Goal: Book appointment/travel/reservation

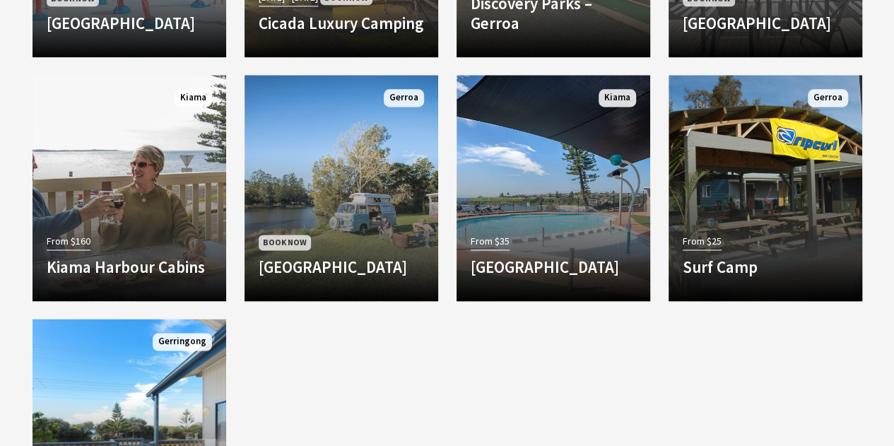
scroll to position [876, 0]
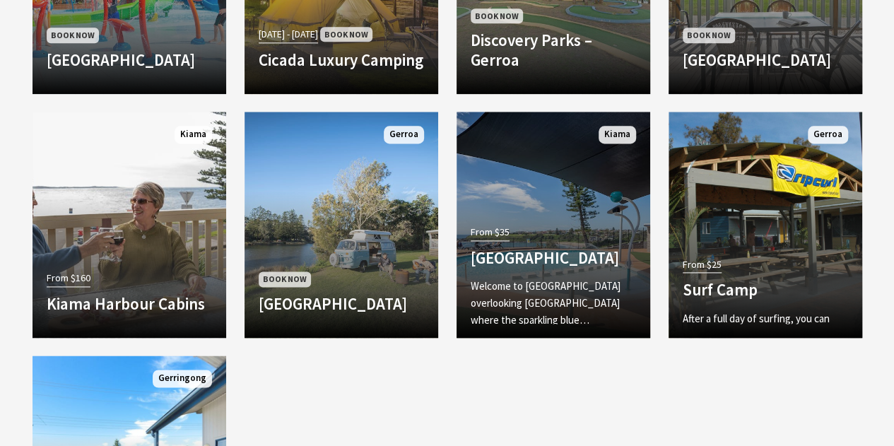
click at [584, 278] on p "Welcome to [GEOGRAPHIC_DATA] overlooking [GEOGRAPHIC_DATA] where the sparkling …" at bounding box center [553, 303] width 165 height 51
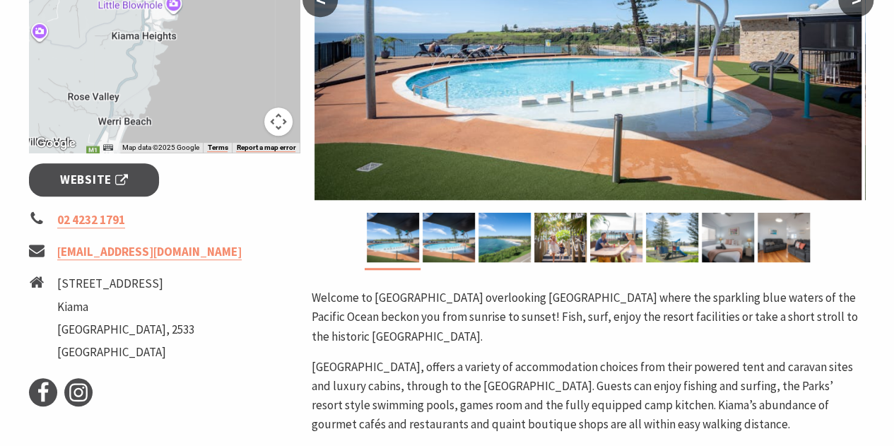
scroll to position [465, 0]
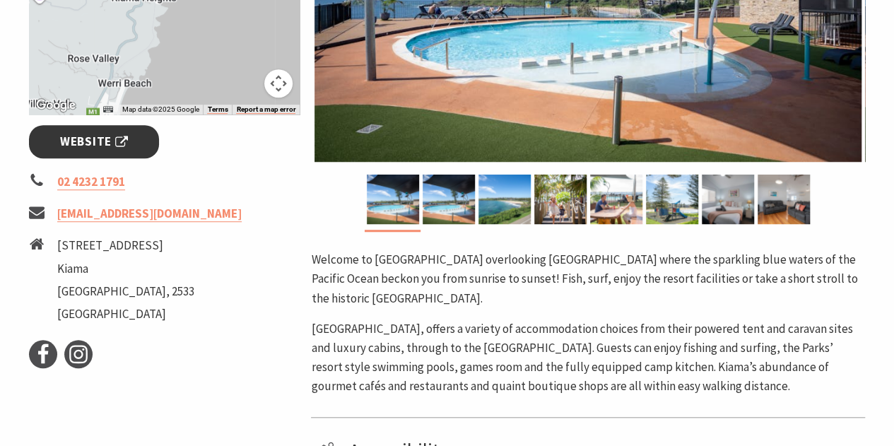
click at [124, 144] on span "Website" at bounding box center [94, 141] width 68 height 19
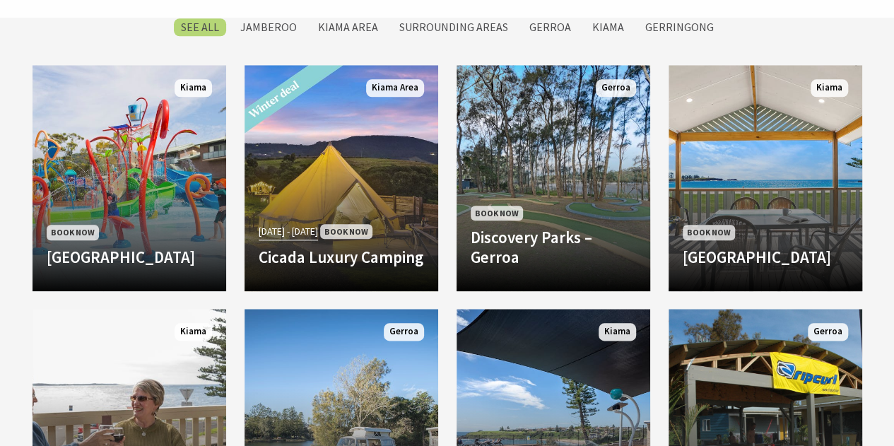
scroll to position [653, 0]
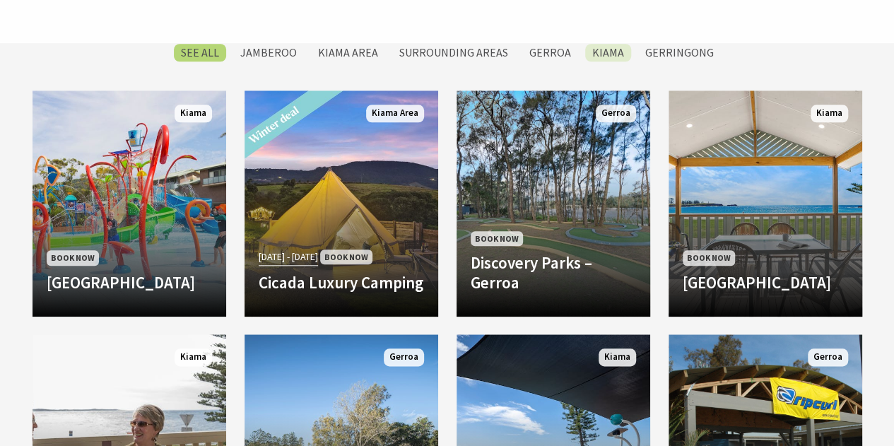
click at [598, 59] on label "Kiama" at bounding box center [608, 53] width 46 height 18
click at [0, 0] on input "Kiama" at bounding box center [0, 0] width 0 height 0
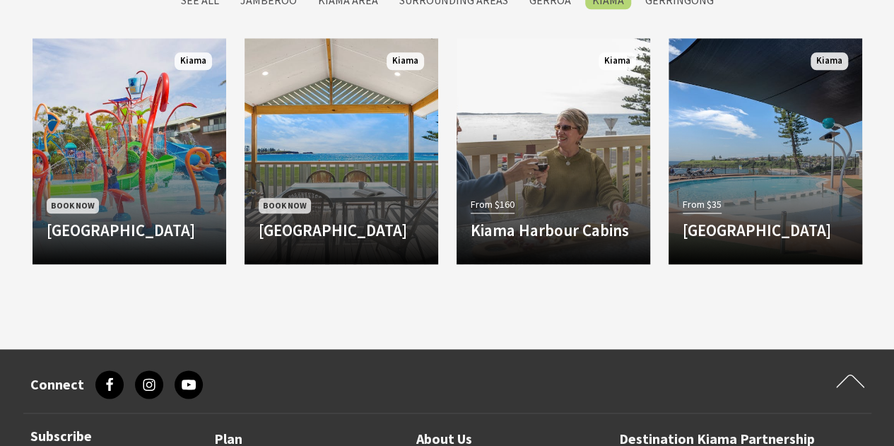
scroll to position [707, 0]
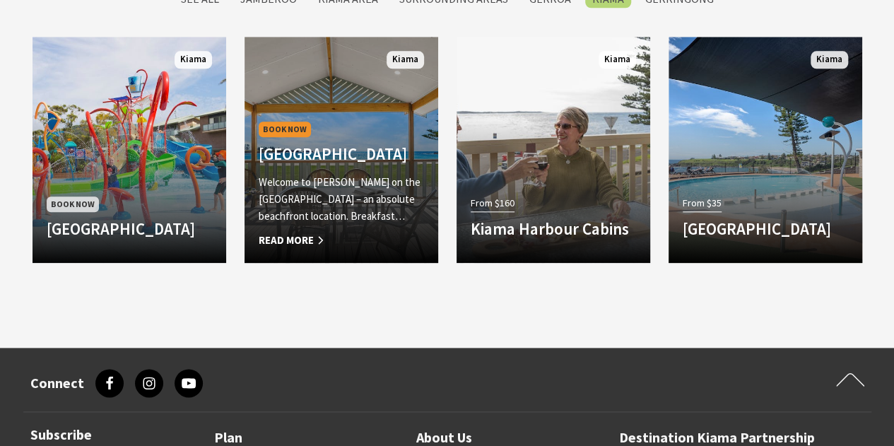
click at [343, 236] on span "Read More" at bounding box center [341, 240] width 165 height 17
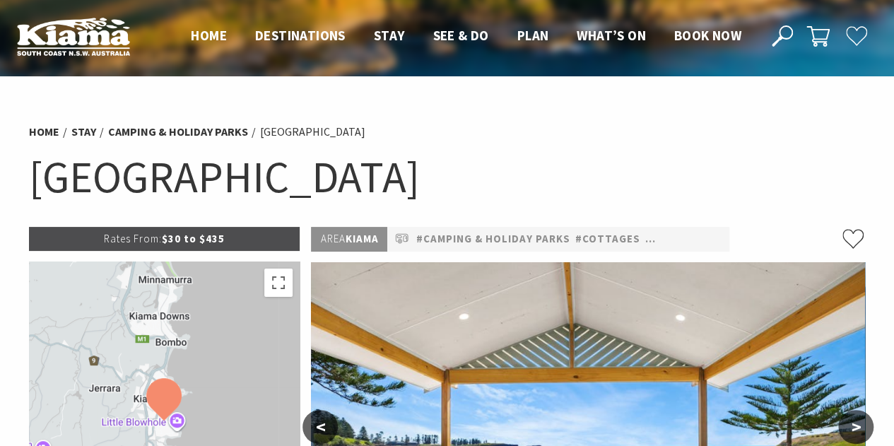
select select "3"
select select "2"
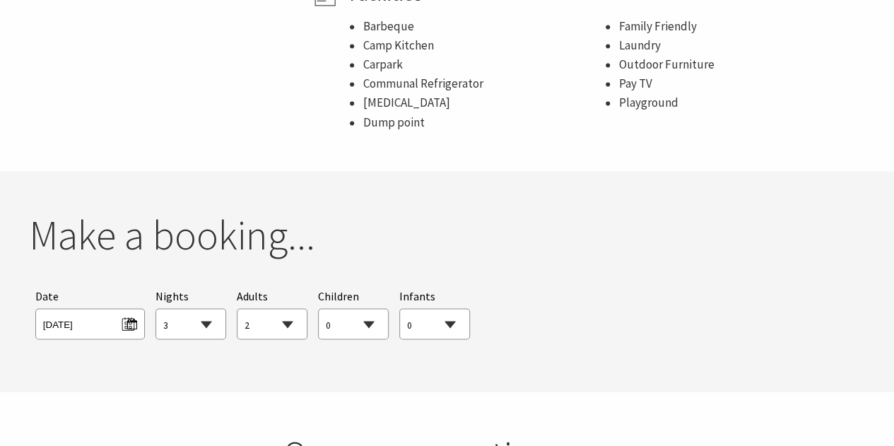
scroll to position [1121, 0]
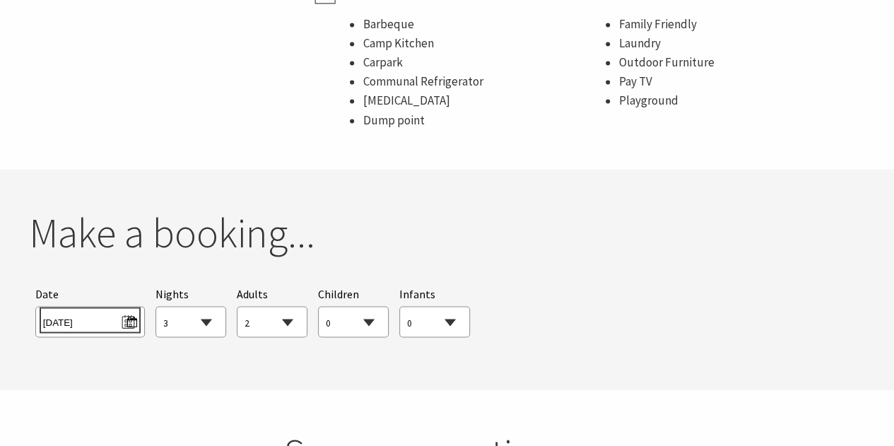
click at [129, 325] on span "Tue 09/09/2025" at bounding box center [90, 319] width 94 height 19
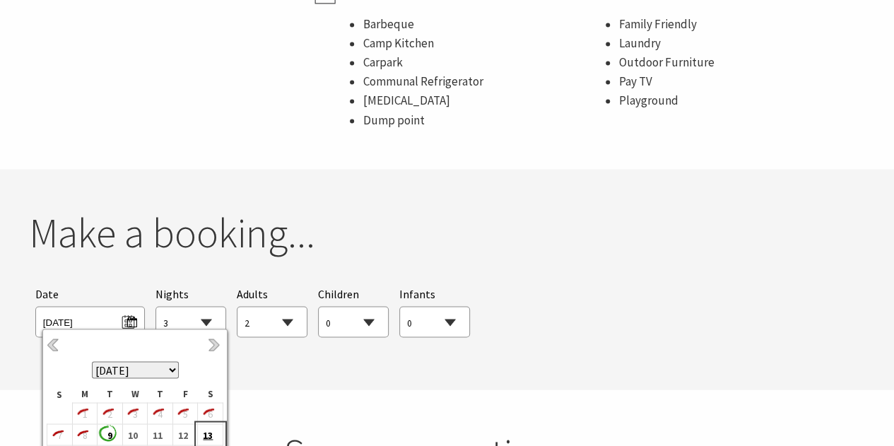
click at [202, 433] on b "13" at bounding box center [207, 435] width 18 height 18
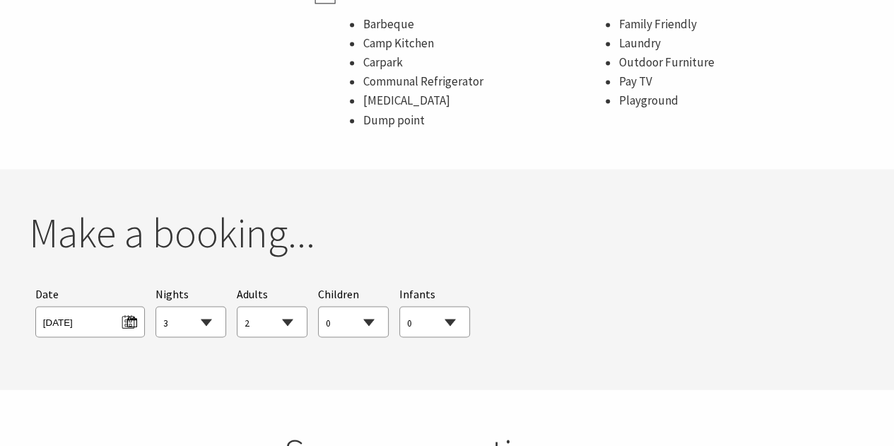
click at [208, 322] on select "1 2 3 4 5 6 7 8 9 10 11 12 13 14 15 16 17 18 19 20 21 22 23 24 25 26 27 28 29 30" at bounding box center [190, 322] width 69 height 31
select select "1"
click at [156, 307] on select "1 2 3 4 5 6 7 8 9 10 11 12 13 14 15 16 17 18 19 20 21 22 23 24 25 26 27 28 29 30" at bounding box center [190, 322] width 69 height 31
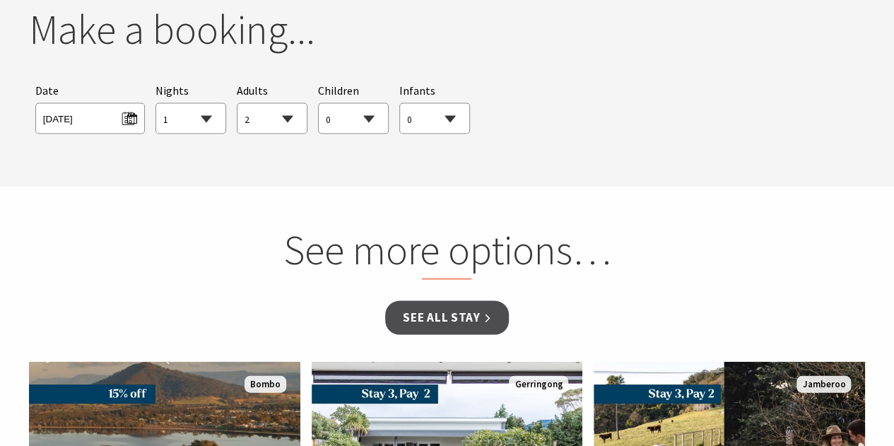
scroll to position [1355, 0]
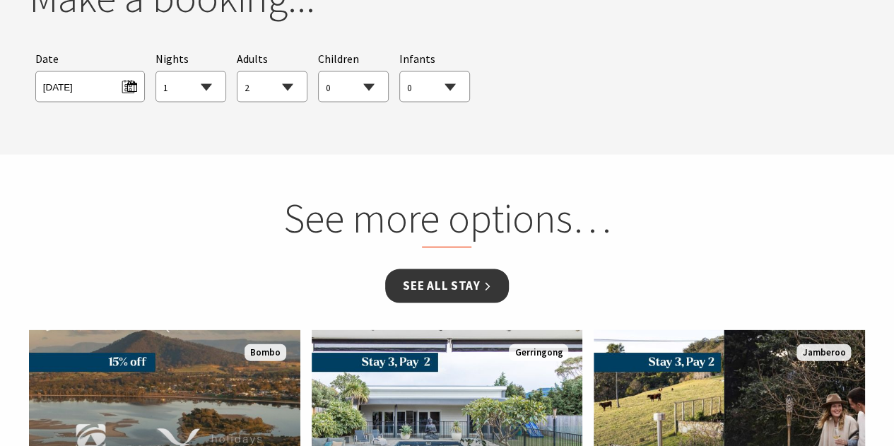
click at [485, 285] on link "See all Stay" at bounding box center [446, 285] width 123 height 33
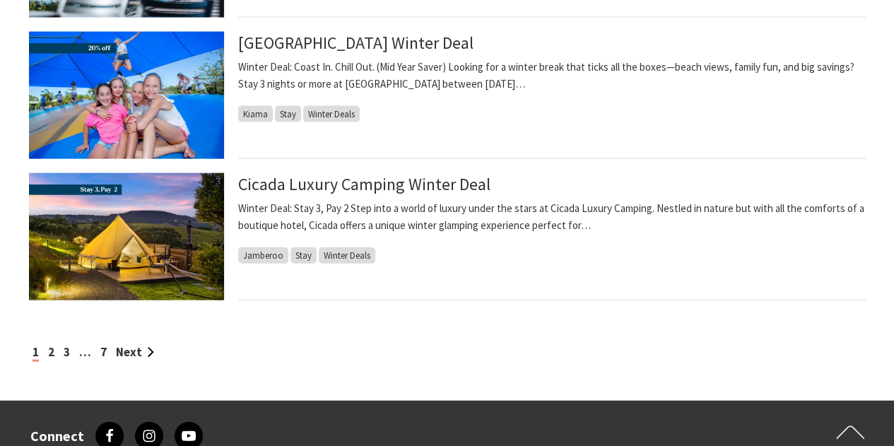
scroll to position [1574, 0]
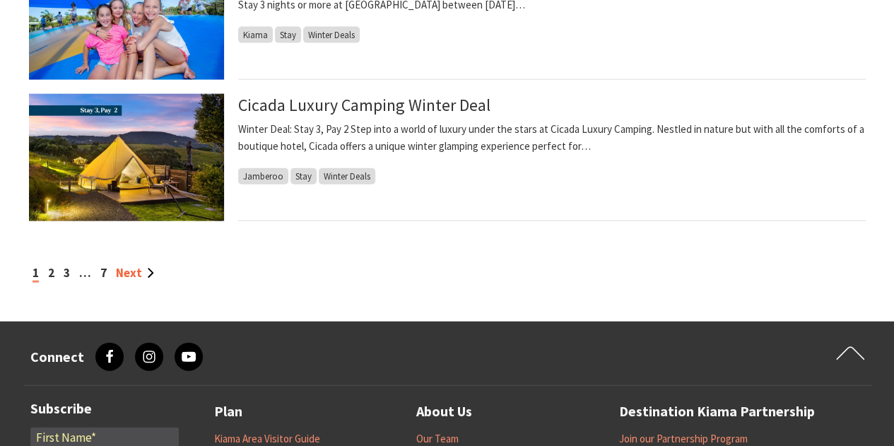
click at [136, 275] on link "Next" at bounding box center [135, 273] width 38 height 16
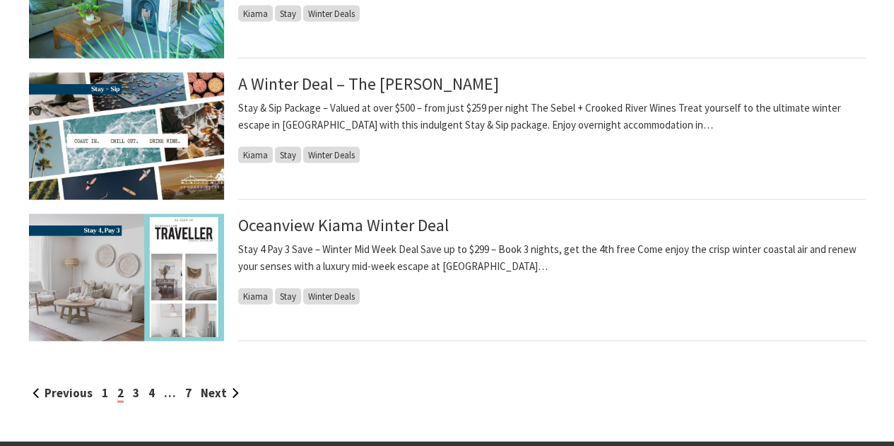
scroll to position [1457, 0]
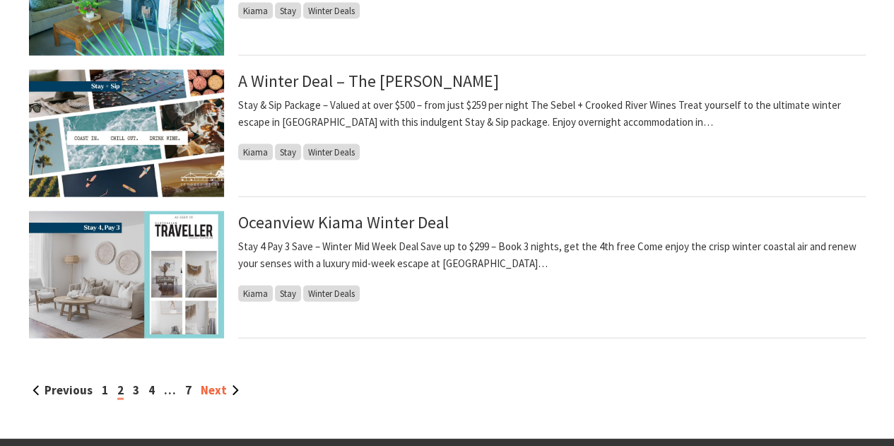
click at [210, 390] on link "Next" at bounding box center [220, 391] width 38 height 16
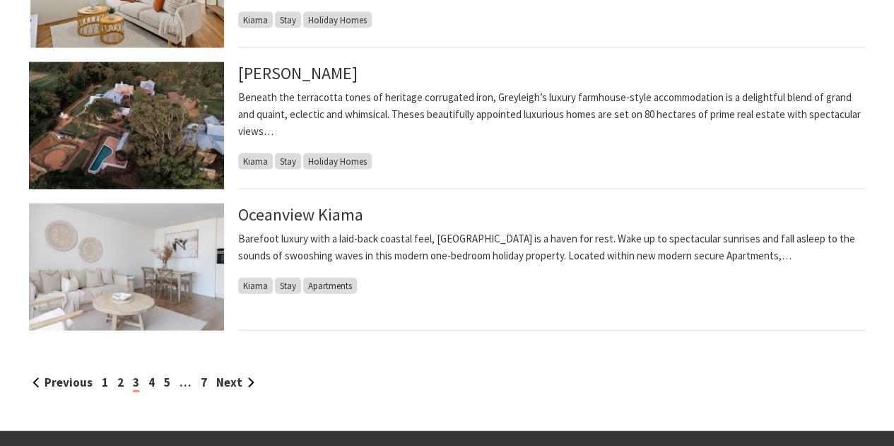
scroll to position [1483, 0]
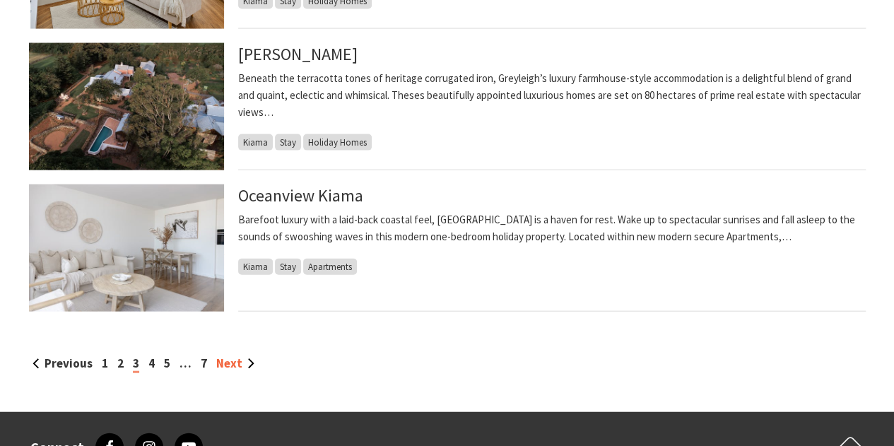
click at [236, 366] on link "Next" at bounding box center [235, 364] width 38 height 16
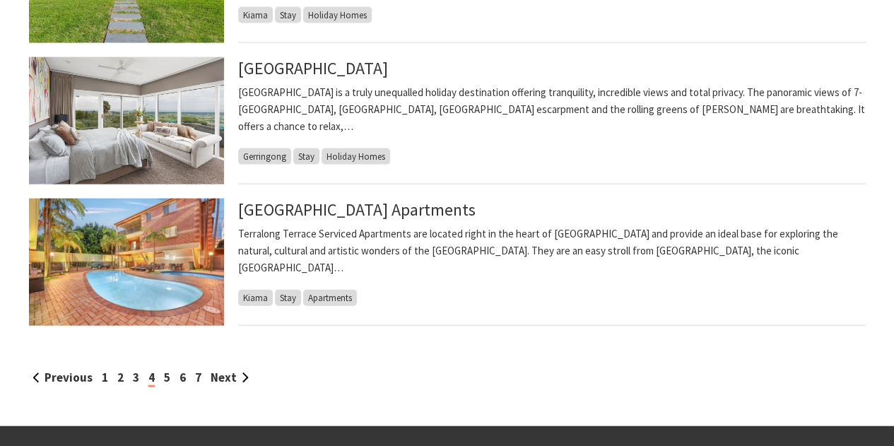
scroll to position [1475, 0]
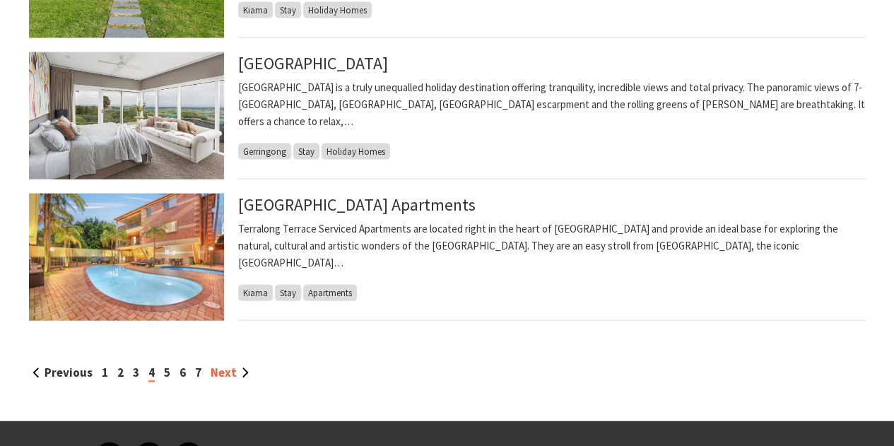
click at [226, 375] on link "Next" at bounding box center [230, 373] width 38 height 16
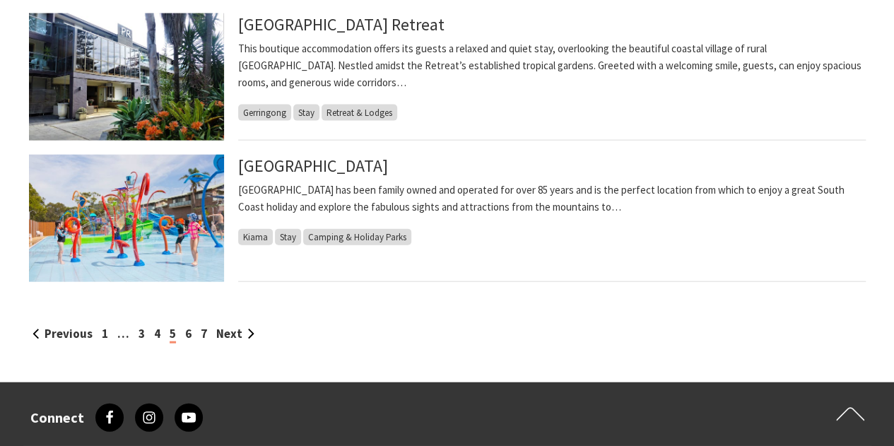
scroll to position [1519, 0]
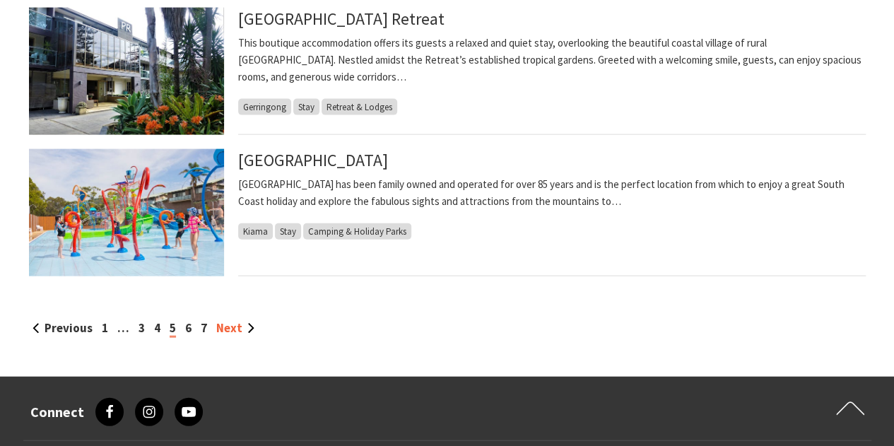
click at [237, 327] on link "Next" at bounding box center [235, 328] width 38 height 16
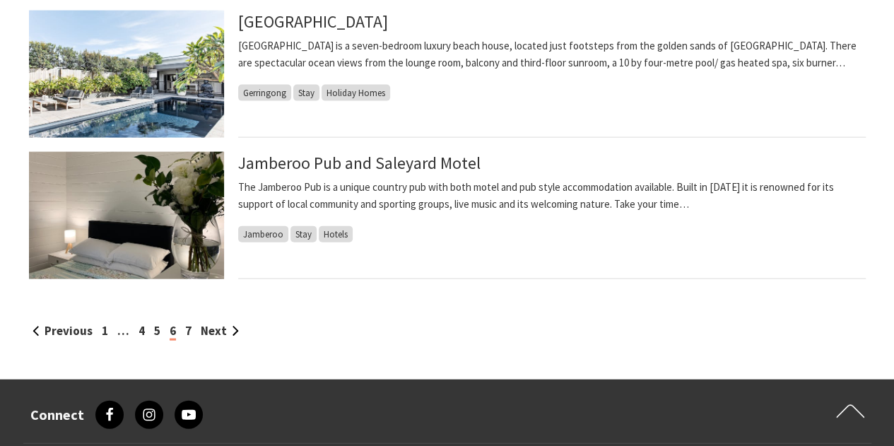
scroll to position [1513, 0]
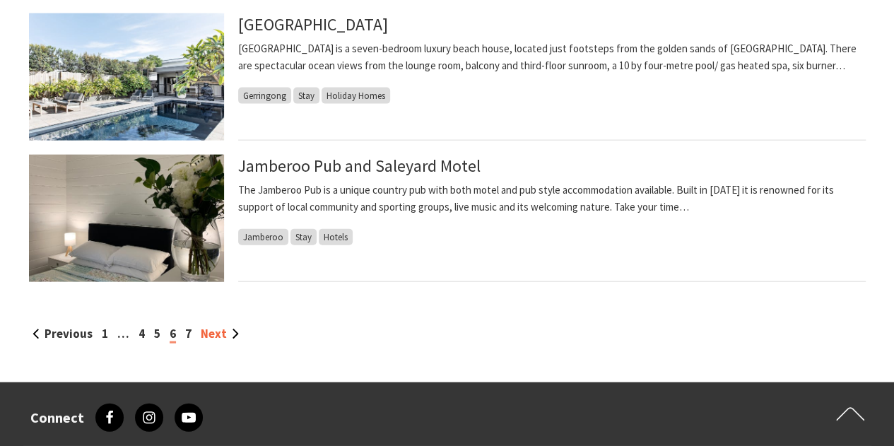
click at [213, 329] on link "Next" at bounding box center [220, 334] width 38 height 16
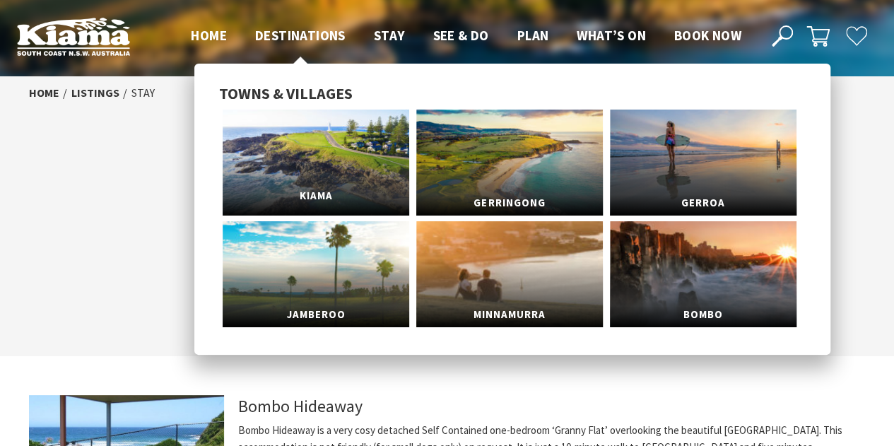
click at [289, 197] on span "Kiama" at bounding box center [316, 196] width 187 height 26
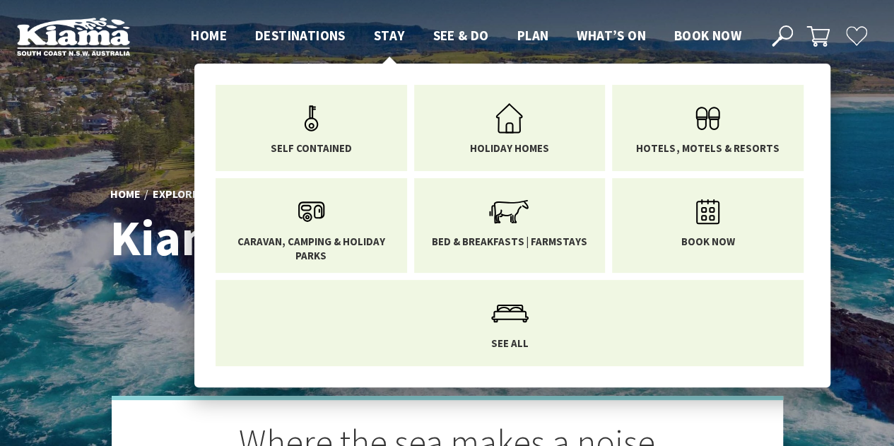
click at [380, 27] on span "Stay" at bounding box center [389, 35] width 31 height 17
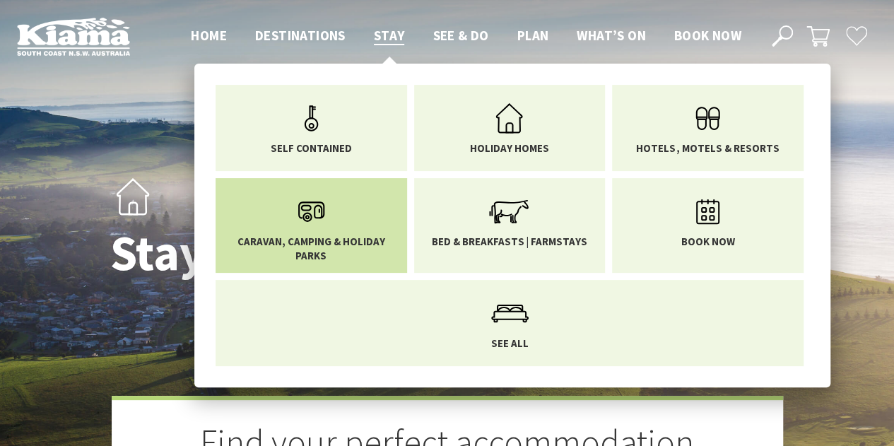
click at [351, 222] on link "Caravan, Camping & Holiday Parks" at bounding box center [311, 226] width 170 height 74
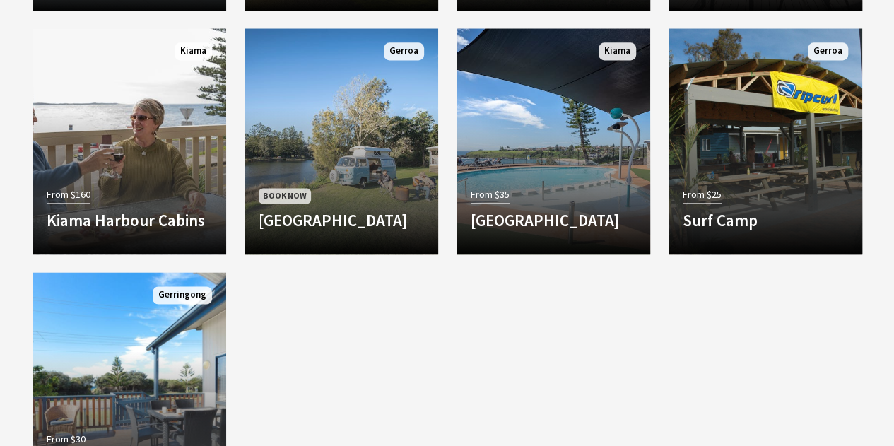
scroll to position [1039, 0]
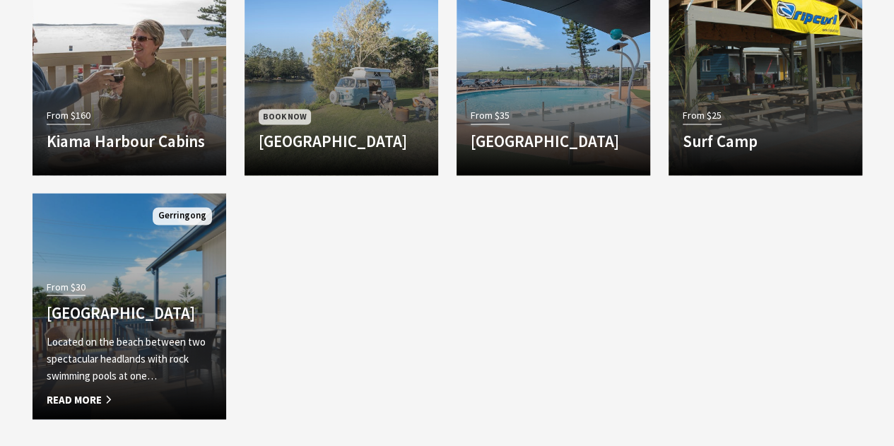
click at [192, 337] on p "Located on the beach between two spectacular headlands with rock swimming pools…" at bounding box center [129, 358] width 165 height 51
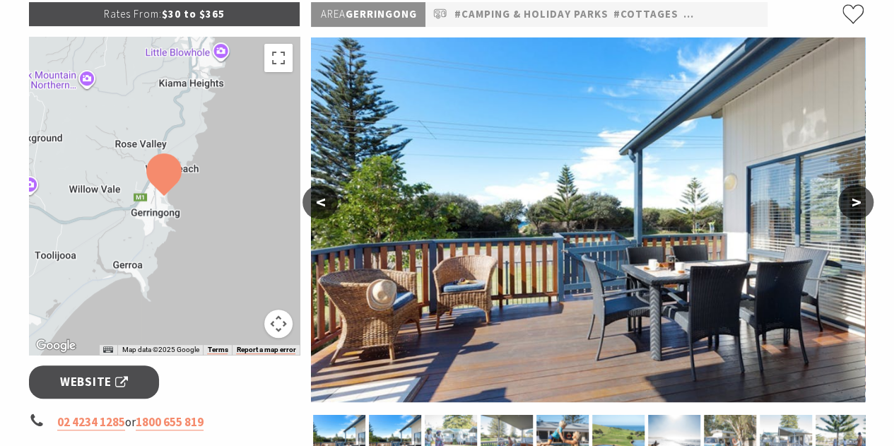
scroll to position [222, 0]
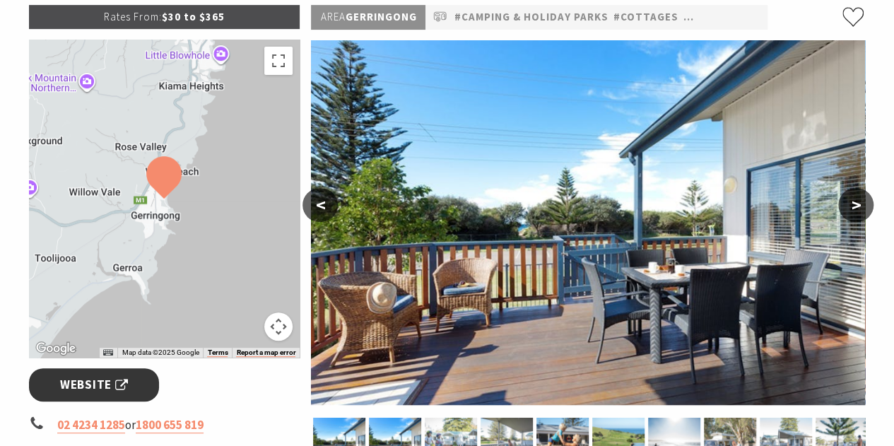
click at [115, 383] on span "Website" at bounding box center [94, 384] width 68 height 19
